Goal: Information Seeking & Learning: Check status

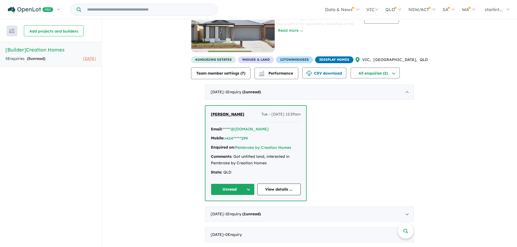
scroll to position [1, 0]
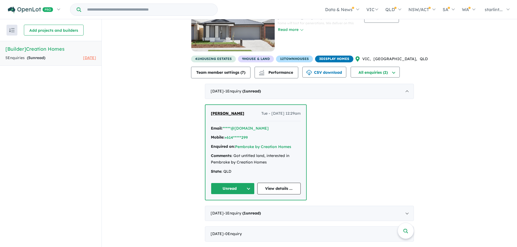
click at [407, 213] on div "August 2025 - 1 Enquir y ( 1 unread)" at bounding box center [309, 213] width 209 height 15
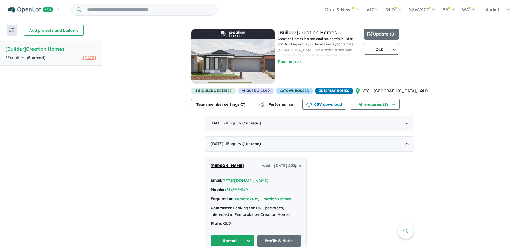
scroll to position [0, 0]
click at [408, 141] on div "August 2025 - 1 Enquir y ( 1 unread)" at bounding box center [309, 144] width 209 height 15
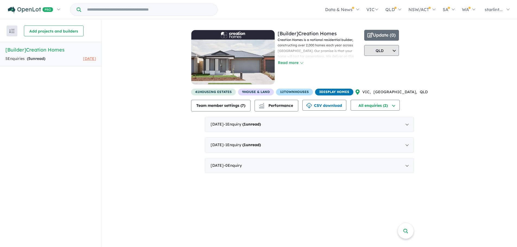
click at [399, 51] on button "QLD" at bounding box center [382, 50] width 35 height 11
click at [448, 58] on div "View all builders in your account 2 Enquir ies ( 5 unread) 1 month ago [Builder…" at bounding box center [310, 99] width 416 height 159
click at [45, 59] on strong "( 5 unread)" at bounding box center [36, 58] width 18 height 5
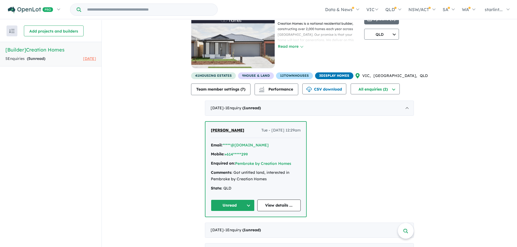
scroll to position [32, 0]
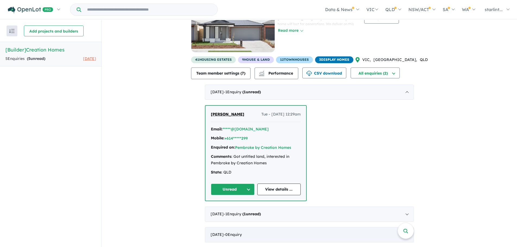
click at [267, 235] on div "July 2025 - 0 Enquir y ( 0 unread)" at bounding box center [309, 235] width 209 height 15
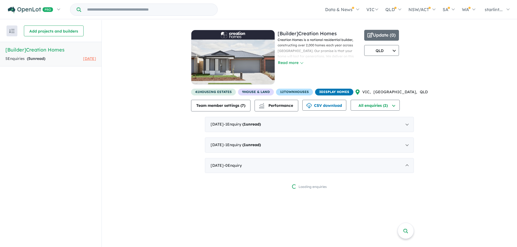
scroll to position [1, 0]
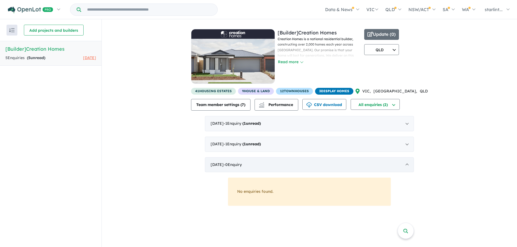
click at [272, 167] on div "July 2025 - 0 Enquir y ( 0 unread)" at bounding box center [309, 165] width 209 height 15
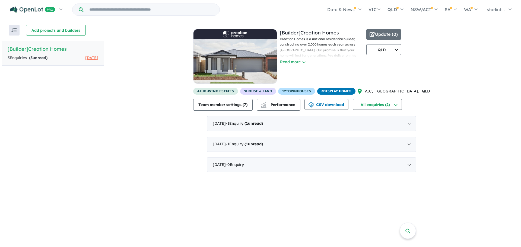
scroll to position [0, 0]
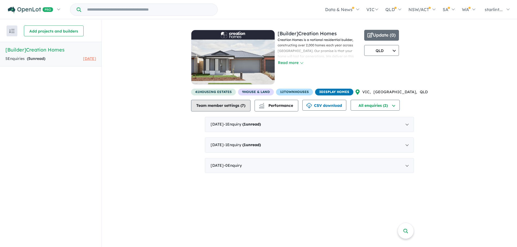
click at [232, 106] on button "Team member settings ( 7 )" at bounding box center [220, 106] width 59 height 12
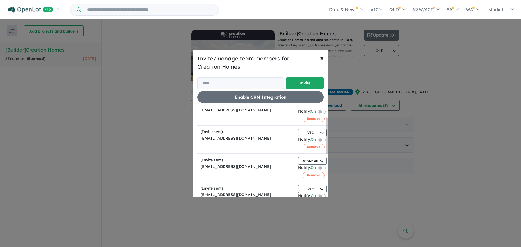
scroll to position [26, 0]
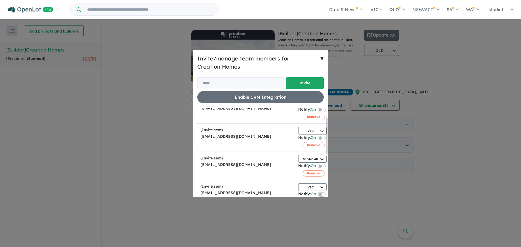
drag, startPoint x: 328, startPoint y: 166, endPoint x: 326, endPoint y: 123, distance: 42.4
click at [326, 125] on div "Team member Action (Invite sent) info@creationhomes.com.au State: All State: Al…" at bounding box center [262, 152] width 131 height 89
click at [324, 59] on button "× Close" at bounding box center [322, 57] width 12 height 15
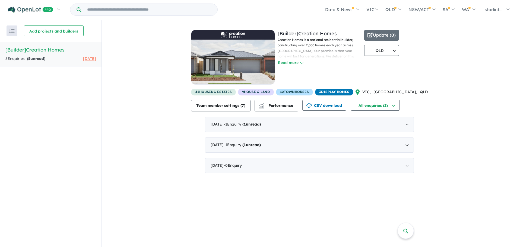
click at [453, 68] on div "View all builders in your account 2 Enquir ies ( 5 unread) 1 month ago [Builder…" at bounding box center [310, 99] width 416 height 159
click at [303, 63] on button "Read more" at bounding box center [291, 63] width 26 height 6
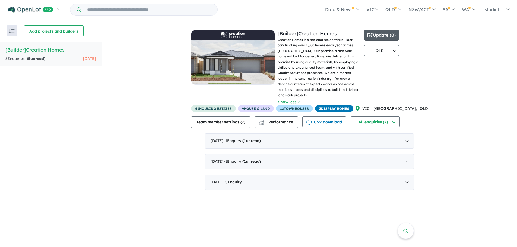
click at [392, 32] on button "Update ( 0 )" at bounding box center [382, 35] width 35 height 11
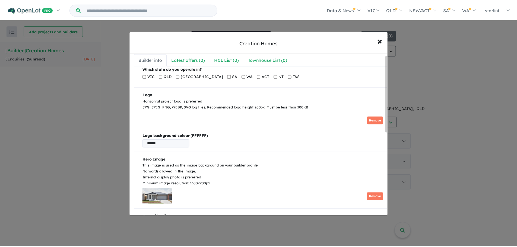
scroll to position [0, 0]
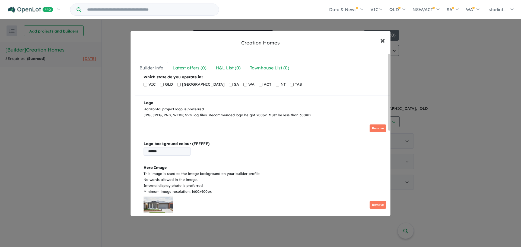
click at [383, 40] on span "×" at bounding box center [383, 40] width 5 height 12
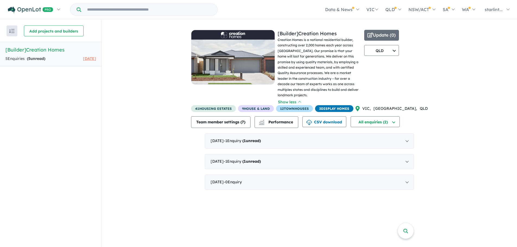
click at [456, 58] on div "View all builders in your account 2 Enquir ies ( 5 unread) 1 month ago [Builder…" at bounding box center [310, 107] width 416 height 175
click at [478, 68] on div "View all builders in your account 2 Enquir ies ( 5 unread) 1 month ago [Builder…" at bounding box center [310, 107] width 416 height 175
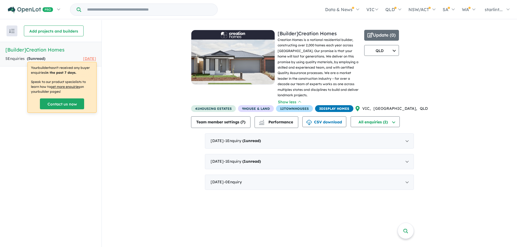
click at [146, 74] on div "View all builders in your account 2 Enquir ies ( 5 unread) 1 month ago [Builder…" at bounding box center [310, 107] width 416 height 175
click at [407, 157] on div "August 2025 - 1 Enquir y ( 1 unread)" at bounding box center [309, 161] width 209 height 15
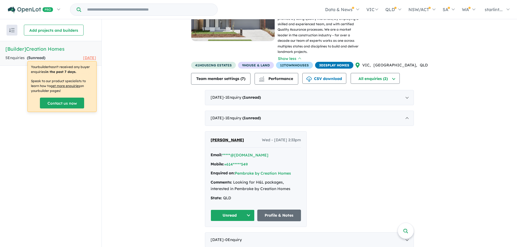
scroll to position [43, 0]
click at [247, 210] on button "Unread" at bounding box center [233, 216] width 44 height 12
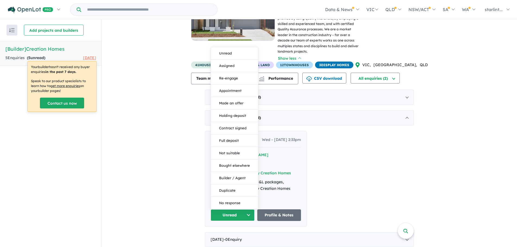
click at [337, 153] on div "John Bradshaw Wed - 27/08/2025, 2:33pm Email: *****@outlook.com Mobile: +614***…" at bounding box center [309, 179] width 209 height 96
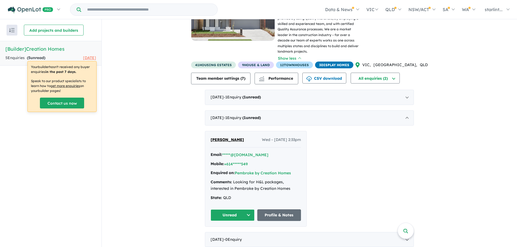
click at [227, 137] on span "John Bradshaw" at bounding box center [227, 139] width 33 height 5
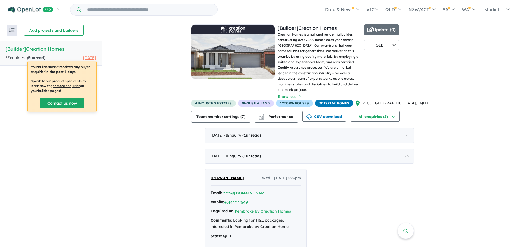
scroll to position [0, 0]
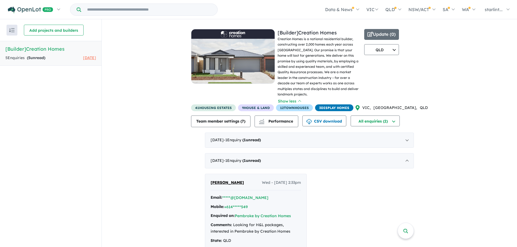
click at [26, 55] on div "5 Enquir ies ( 5 unread)" at bounding box center [25, 58] width 40 height 7
click at [399, 48] on button "QLD" at bounding box center [382, 49] width 35 height 11
click at [398, 62] on button "State: All" at bounding box center [382, 62] width 34 height 12
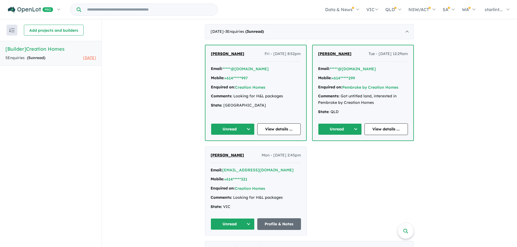
scroll to position [138, 0]
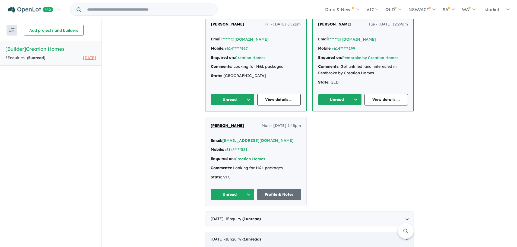
click at [303, 238] on div "July 2025 - 1 Enquir y ( 1 unread)" at bounding box center [309, 239] width 209 height 15
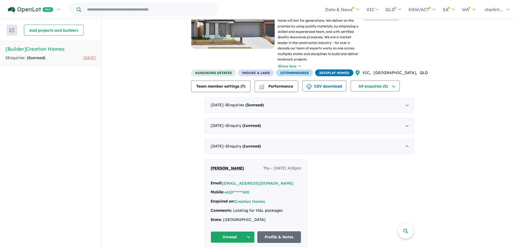
scroll to position [36, 0]
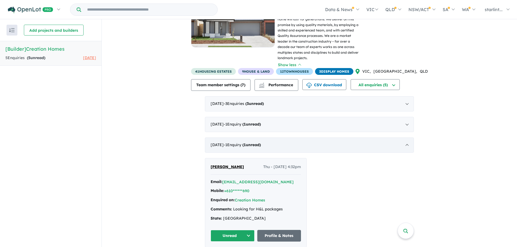
click at [406, 139] on div "July 2025 - 1 Enquir y ( 1 unread)" at bounding box center [309, 145] width 209 height 15
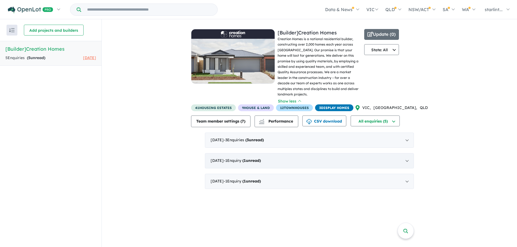
click at [407, 153] on div "August 2025 - 1 Enquir y ( 1 unread)" at bounding box center [309, 160] width 209 height 15
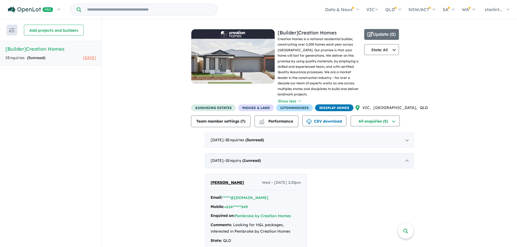
click at [407, 154] on div "August 2025 - 1 Enquir y ( 1 unread)" at bounding box center [309, 160] width 209 height 15
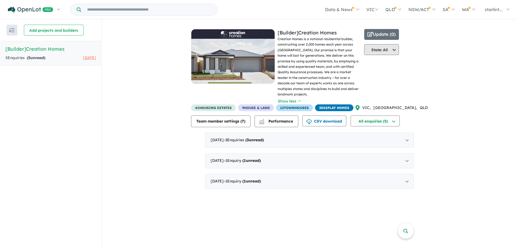
click at [399, 48] on button "State: All" at bounding box center [382, 49] width 35 height 11
click at [398, 98] on button "QLD" at bounding box center [382, 99] width 34 height 12
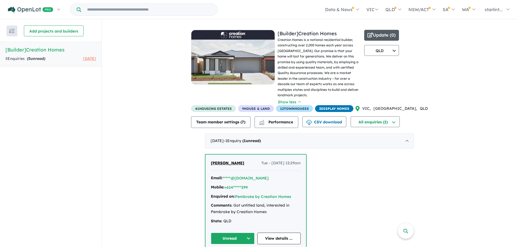
click at [397, 34] on button "Update ( 0 )" at bounding box center [382, 35] width 35 height 11
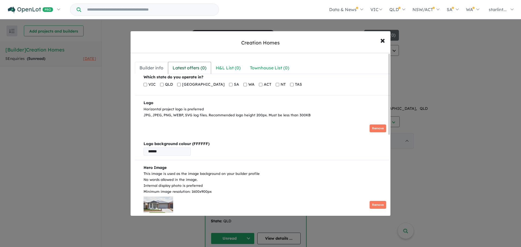
click at [203, 70] on div "Latest offers ( 0 )" at bounding box center [190, 67] width 34 height 7
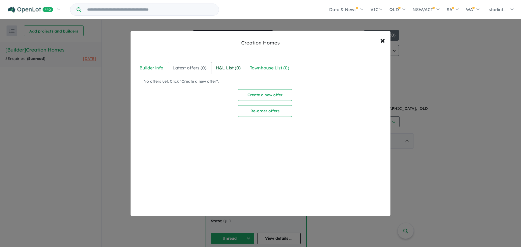
click at [239, 69] on div "H&L List ( 0 )" at bounding box center [228, 67] width 25 height 7
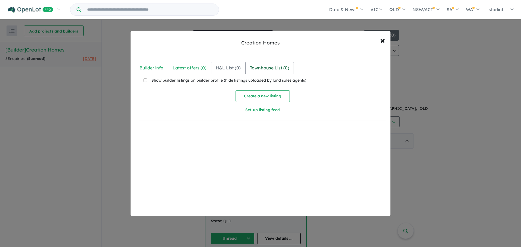
click at [259, 66] on div "Townhouse List ( 0 )" at bounding box center [269, 67] width 39 height 7
click at [240, 66] on div "H&L List ( 0 )" at bounding box center [228, 67] width 25 height 7
click at [150, 68] on div "Builder info" at bounding box center [152, 67] width 24 height 7
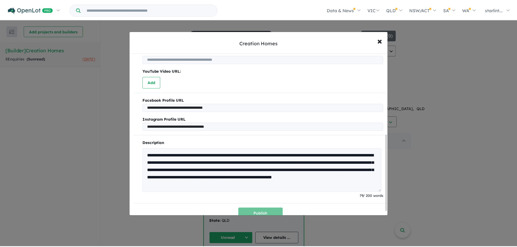
scroll to position [181, 0]
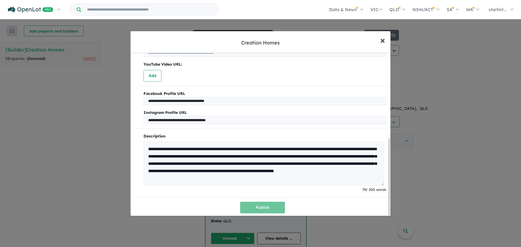
click at [383, 41] on span "×" at bounding box center [383, 40] width 5 height 12
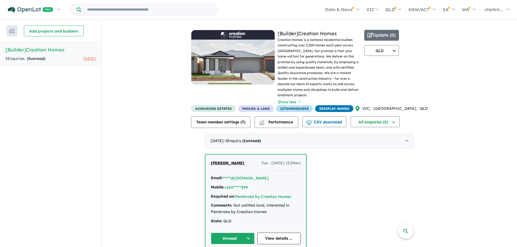
click at [446, 81] on div "View all builders in your account 2 Enquir ies ( 5 unread) 1 month ago [Builder…" at bounding box center [310, 158] width 416 height 277
click at [331, 134] on div "September 2025 - 1 Enquir y ( 1 unread)" at bounding box center [309, 141] width 209 height 15
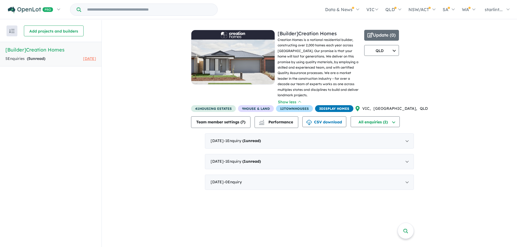
click at [485, 77] on div "View all builders in your account 2 Enquir ies ( 5 unread) 1 month ago [Builder…" at bounding box center [310, 107] width 416 height 175
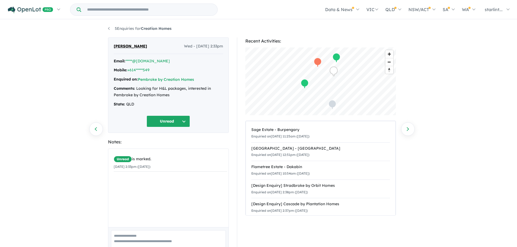
click at [85, 73] on div "5 Enquiries for Creation Homes Previous enquiry Next enquiry John Bradshaw Wed …" at bounding box center [258, 134] width 517 height 228
click at [268, 30] on ul "5 Enquiries for Creation Homes" at bounding box center [258, 29] width 301 height 7
click at [269, 30] on ul "5 Enquiries for Creation Homes" at bounding box center [258, 29] width 301 height 7
click at [146, 71] on link "+614*****549" at bounding box center [138, 70] width 22 height 5
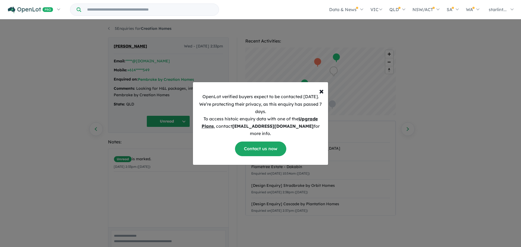
drag, startPoint x: 239, startPoint y: 109, endPoint x: 288, endPoint y: 115, distance: 49.6
click at [288, 115] on p "OpenLot verified buyers expect to be contacted within 1 week. We’re protecting …" at bounding box center [260, 115] width 127 height 44
click at [281, 115] on p "OpenLot verified buyers expect to be contacted within 1 week. We’re protecting …" at bounding box center [260, 115] width 127 height 44
drag, startPoint x: 280, startPoint y: 116, endPoint x: 213, endPoint y: 101, distance: 68.7
click at [213, 101] on p "OpenLot verified buyers expect to be contacted within 1 week. We’re protecting …" at bounding box center [260, 115] width 127 height 44
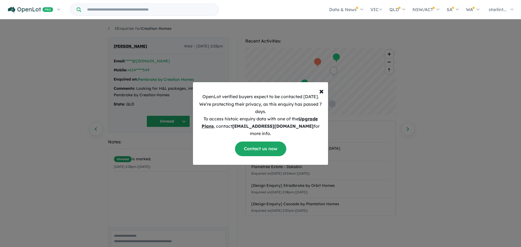
click at [275, 115] on p "OpenLot verified buyers expect to be contacted within 1 week. We’re protecting …" at bounding box center [260, 115] width 127 height 44
click at [321, 96] on span "×" at bounding box center [321, 91] width 5 height 11
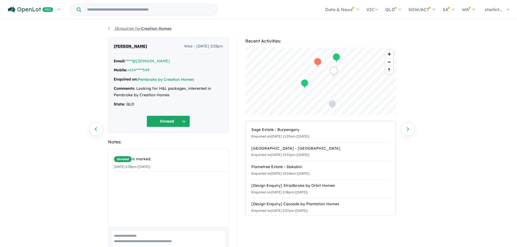
click at [109, 27] on link "5 Enquiries for Creation Homes" at bounding box center [140, 28] width 64 height 5
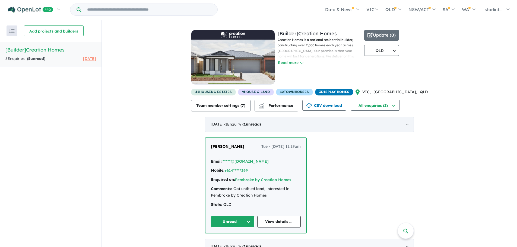
click at [370, 126] on div "September 2025 - 1 Enquir y ( 1 unread)" at bounding box center [309, 124] width 209 height 15
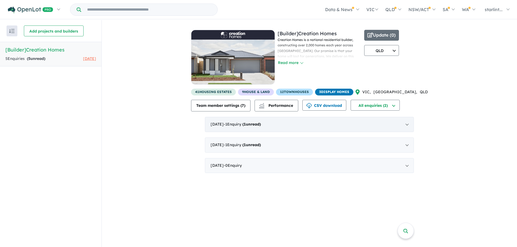
click at [367, 125] on div "September 2025 - 1 Enquir y ( 1 unread)" at bounding box center [309, 124] width 209 height 15
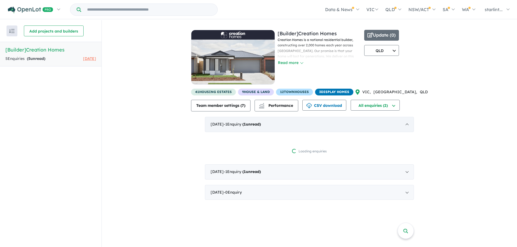
scroll to position [1, 0]
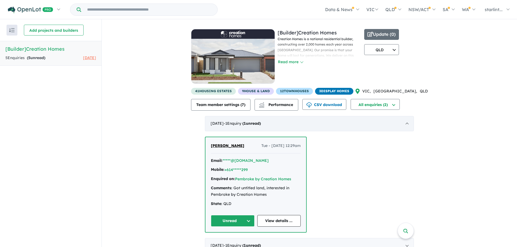
click at [408, 124] on div "September 2025 - 1 Enquir y ( 1 unread)" at bounding box center [309, 123] width 209 height 15
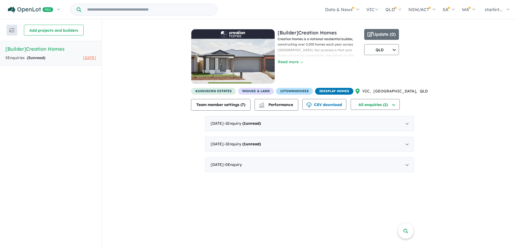
drag, startPoint x: 426, startPoint y: 142, endPoint x: 430, endPoint y: 141, distance: 4.6
click at [426, 142] on div "View all builders in your account 2 Enquir ies ( 5 unread) 1 month ago [Builder…" at bounding box center [310, 98] width 416 height 159
click at [428, 140] on div "View all builders in your account 2 Enquir ies ( 5 unread) 1 month ago [Builder…" at bounding box center [310, 98] width 416 height 159
click at [410, 144] on div "August 2025 - 1 Enquir y ( 1 unread)" at bounding box center [309, 144] width 209 height 15
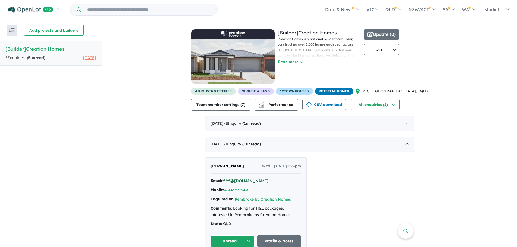
click at [240, 182] on button "*****@outlook.com" at bounding box center [245, 181] width 46 height 6
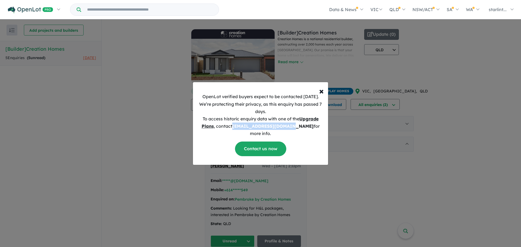
drag, startPoint x: 234, startPoint y: 130, endPoint x: 288, endPoint y: 129, distance: 54.6
click at [288, 129] on b "support@openlot.com.au" at bounding box center [272, 126] width 81 height 5
copy b "support@openlot.com.au"
click at [321, 94] on span "×" at bounding box center [321, 91] width 5 height 11
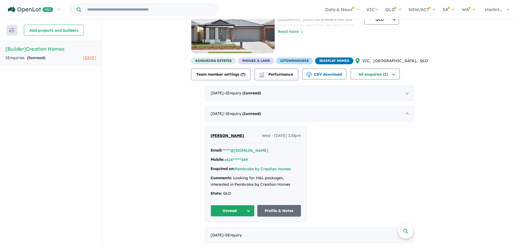
scroll to position [32, 0]
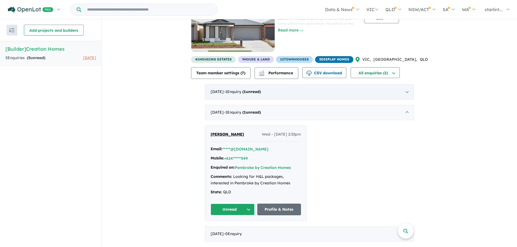
click at [406, 90] on div "September 2025 - 1 Enquir y ( 1 unread)" at bounding box center [309, 91] width 209 height 15
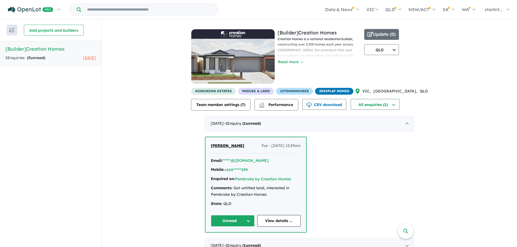
click at [141, 85] on div "View all builders in your account 2 Enquir ies ( 5 unread) 1 month ago [Builder…" at bounding box center [310, 149] width 416 height 260
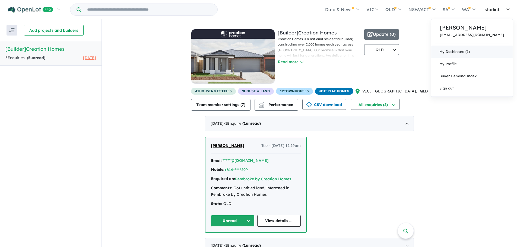
click at [475, 51] on link "My Dashboard (1)" at bounding box center [472, 52] width 81 height 12
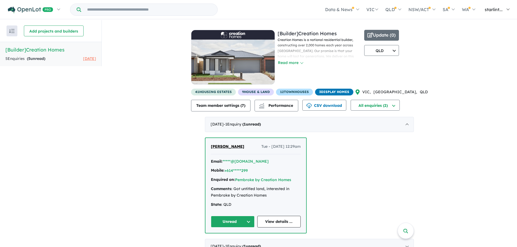
click at [503, 8] on span "starlint..." at bounding box center [494, 9] width 18 height 5
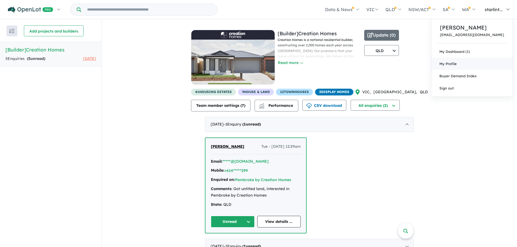
click at [467, 62] on link "My Profile" at bounding box center [472, 64] width 81 height 12
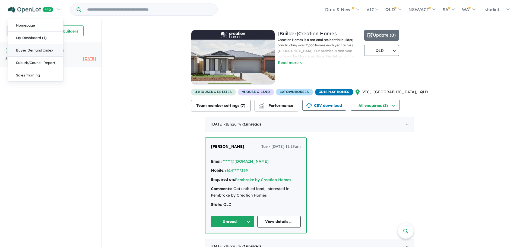
click at [41, 48] on link "Buyer Demand Index" at bounding box center [35, 50] width 55 height 12
